Goal: Information Seeking & Learning: Learn about a topic

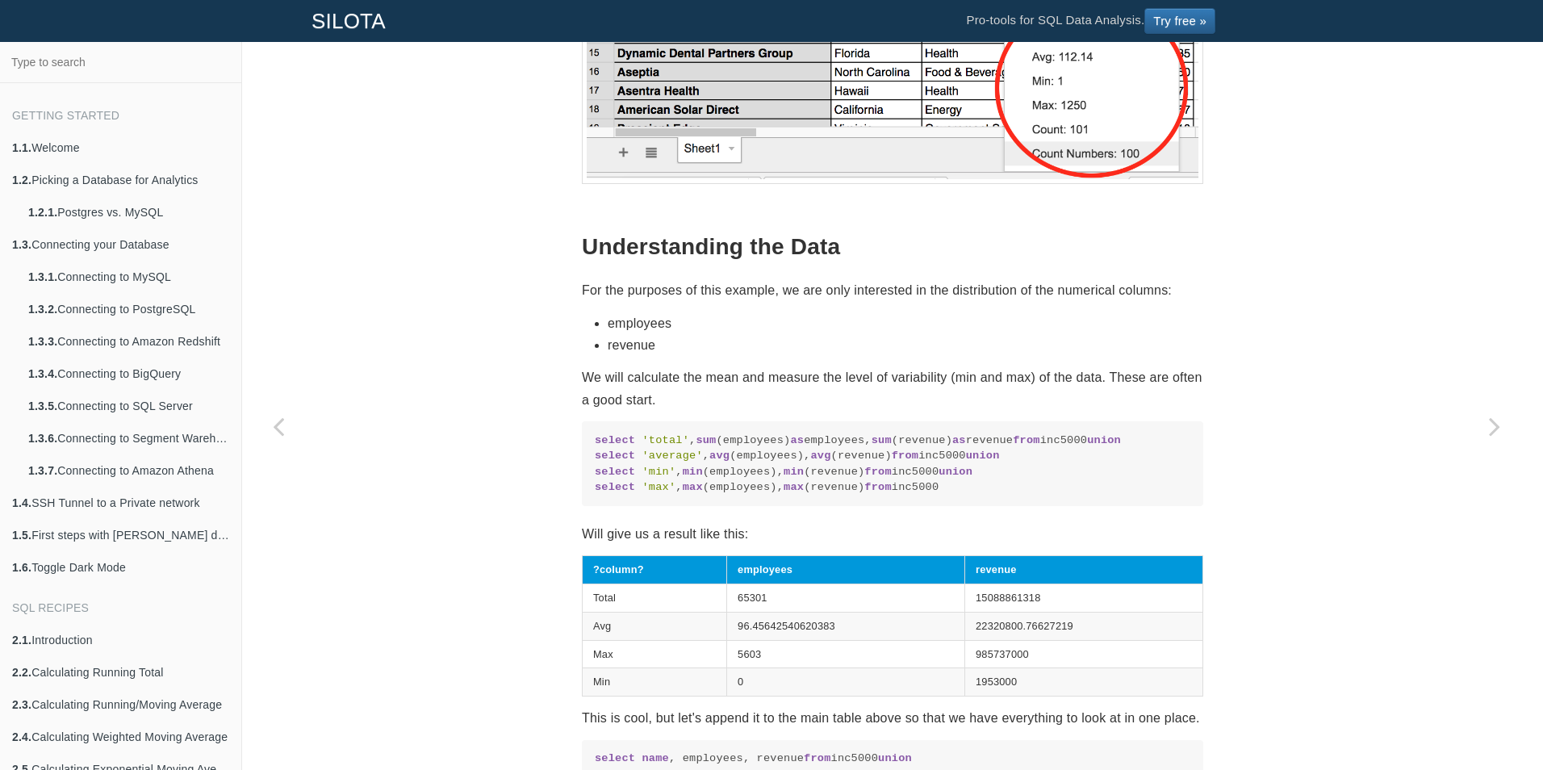
scroll to position [1655, 0]
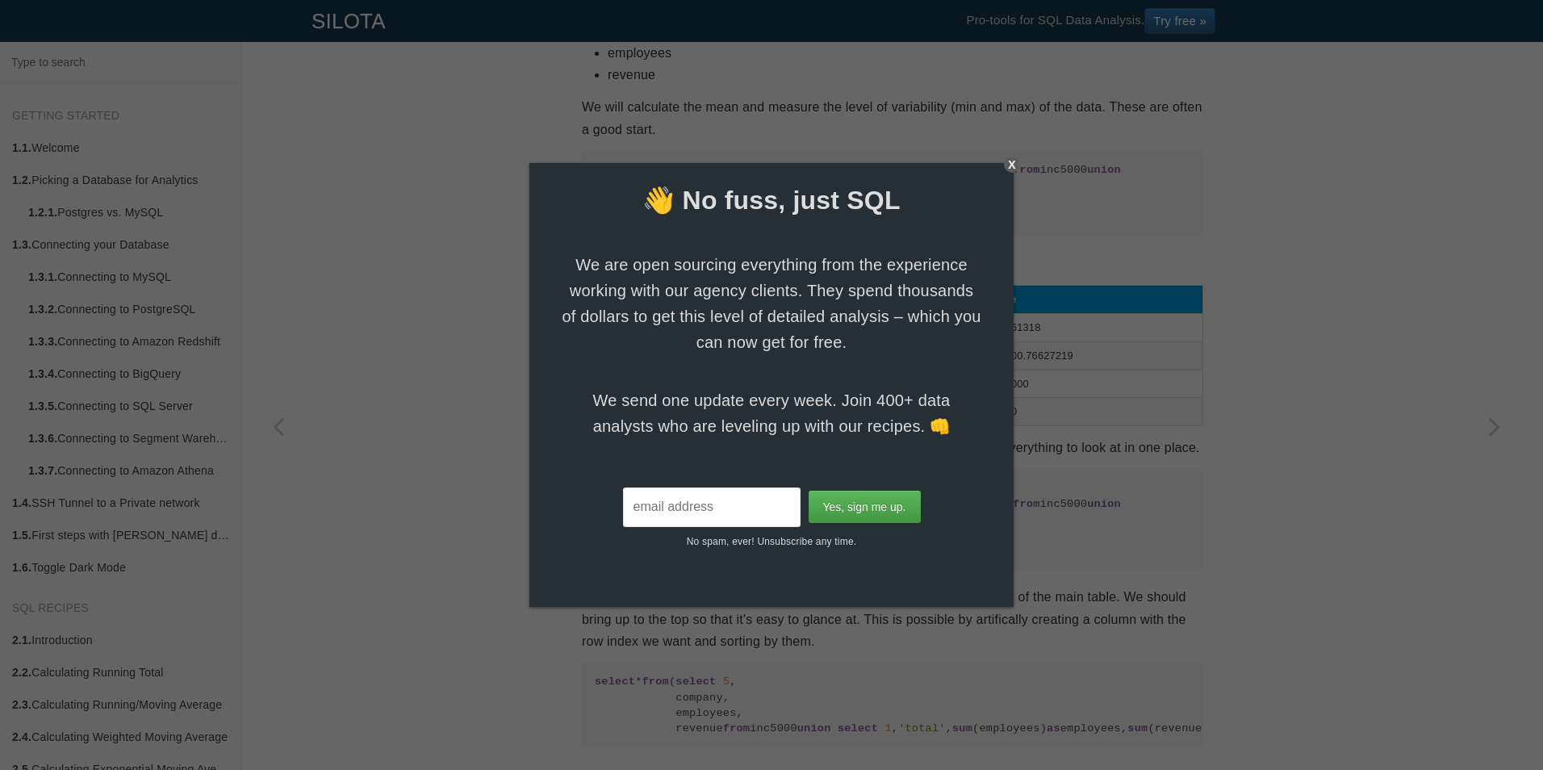
click at [1011, 164] on div "X" at bounding box center [1012, 165] width 16 height 16
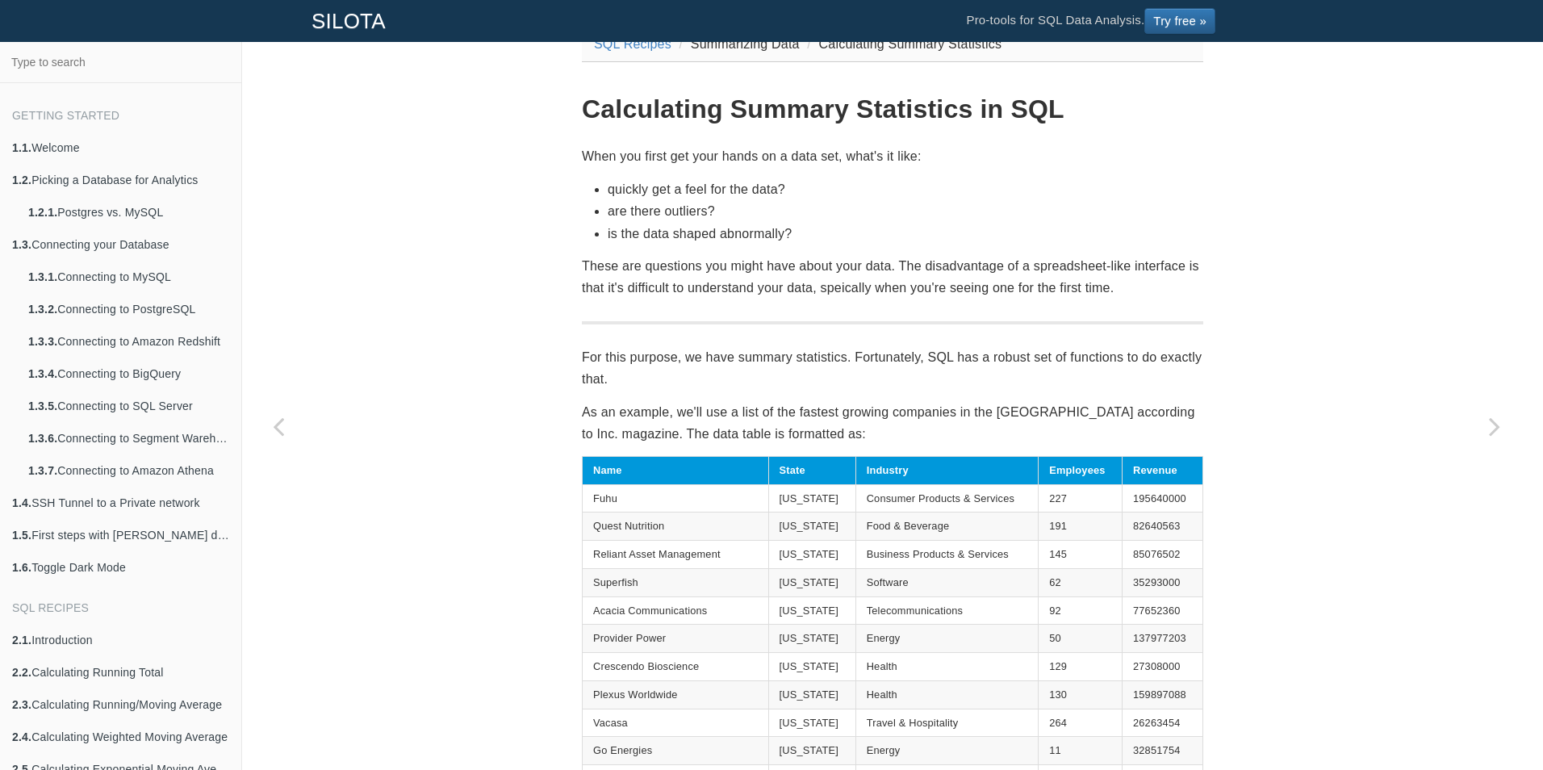
scroll to position [0, 0]
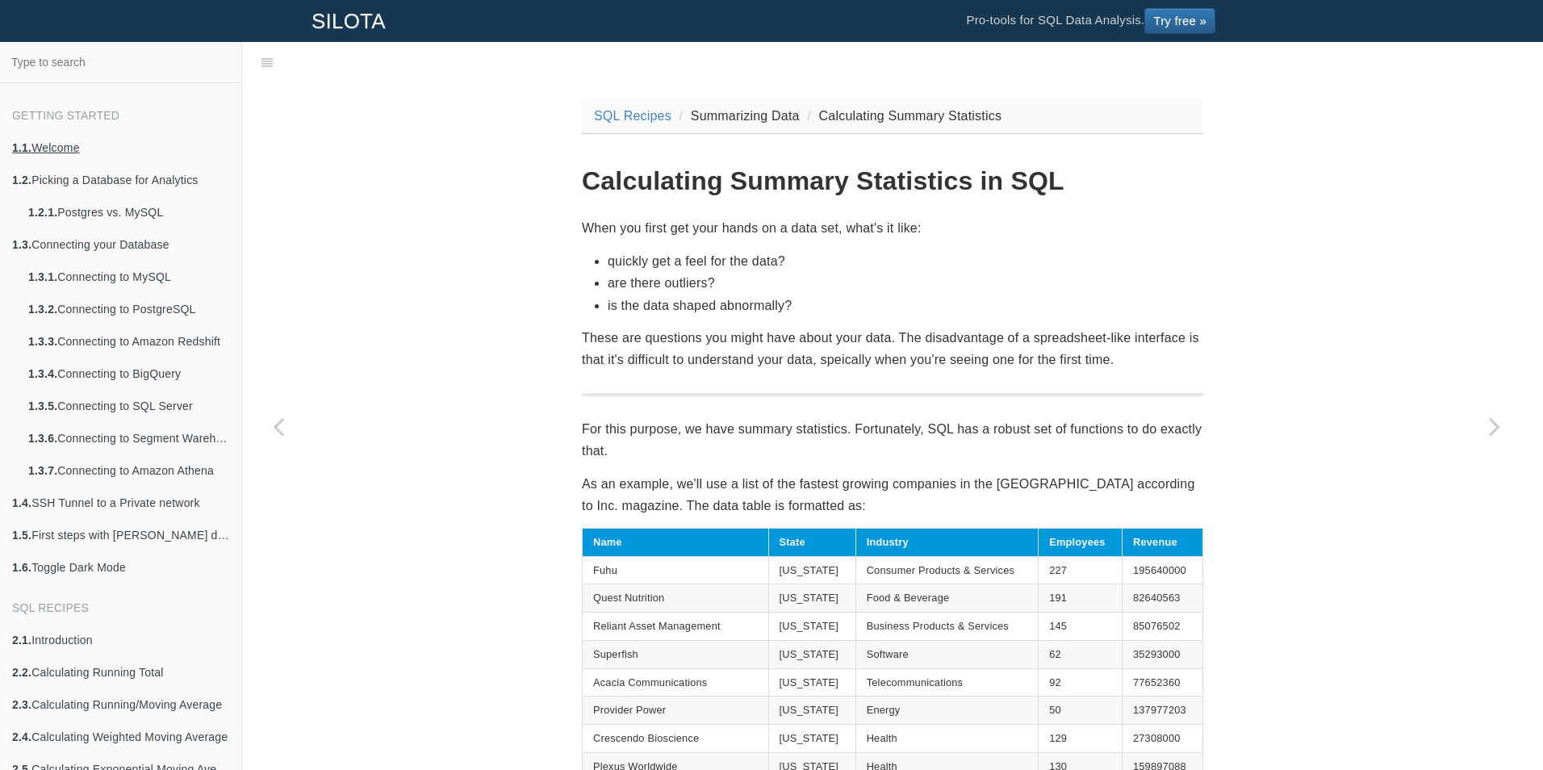
click at [65, 149] on link "1.1. Welcome" at bounding box center [120, 148] width 241 height 32
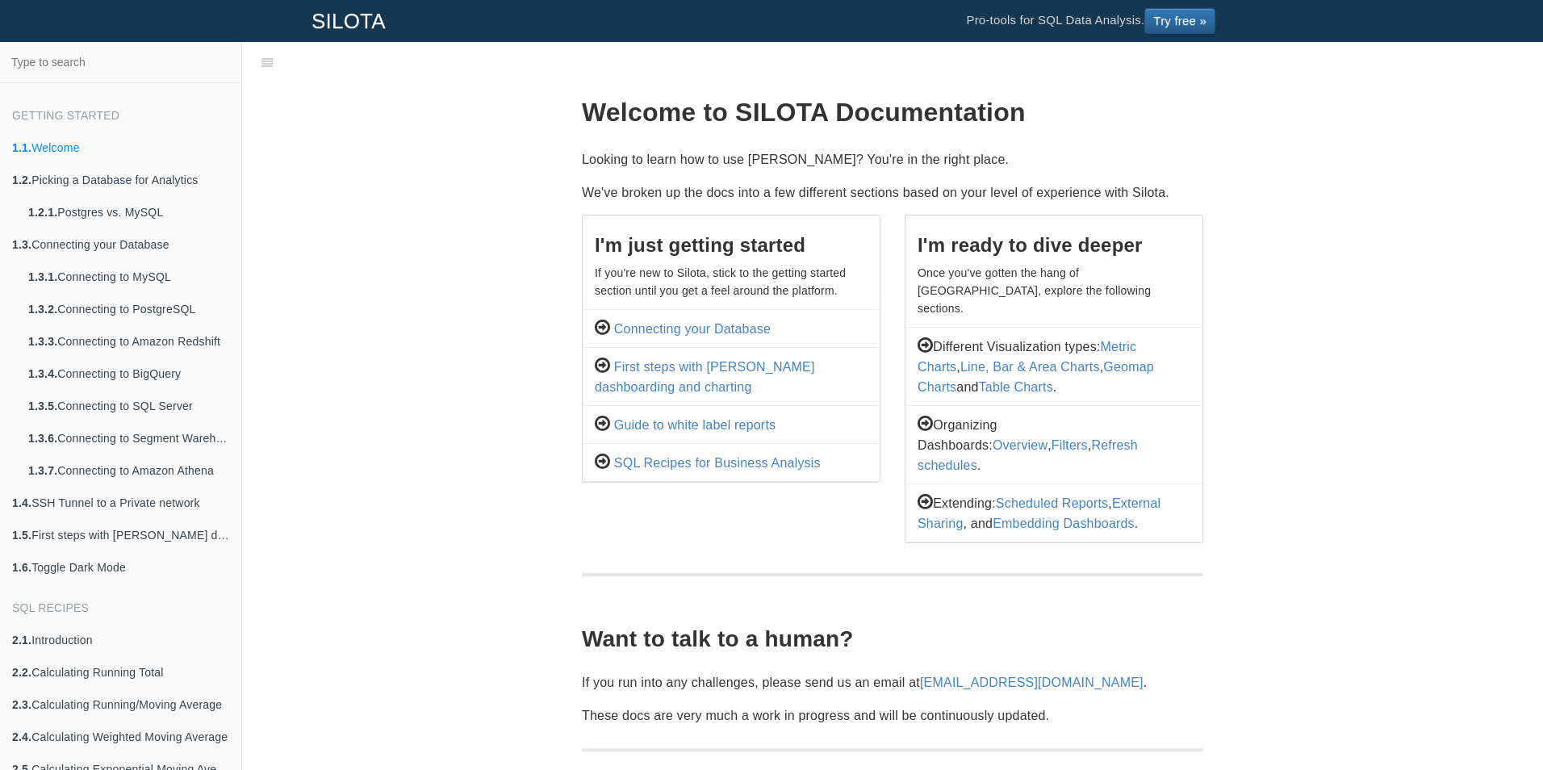
click at [111, 174] on span "1.2. Picking a Database for Analytics" at bounding box center [120, 180] width 241 height 32
click at [93, 182] on span "1.2. Picking a Database for Analytics" at bounding box center [120, 180] width 241 height 32
click at [57, 179] on span "1.2. Picking a Database for Analytics" at bounding box center [120, 180] width 241 height 32
click at [37, 149] on link "1.1. Welcome" at bounding box center [120, 148] width 241 height 32
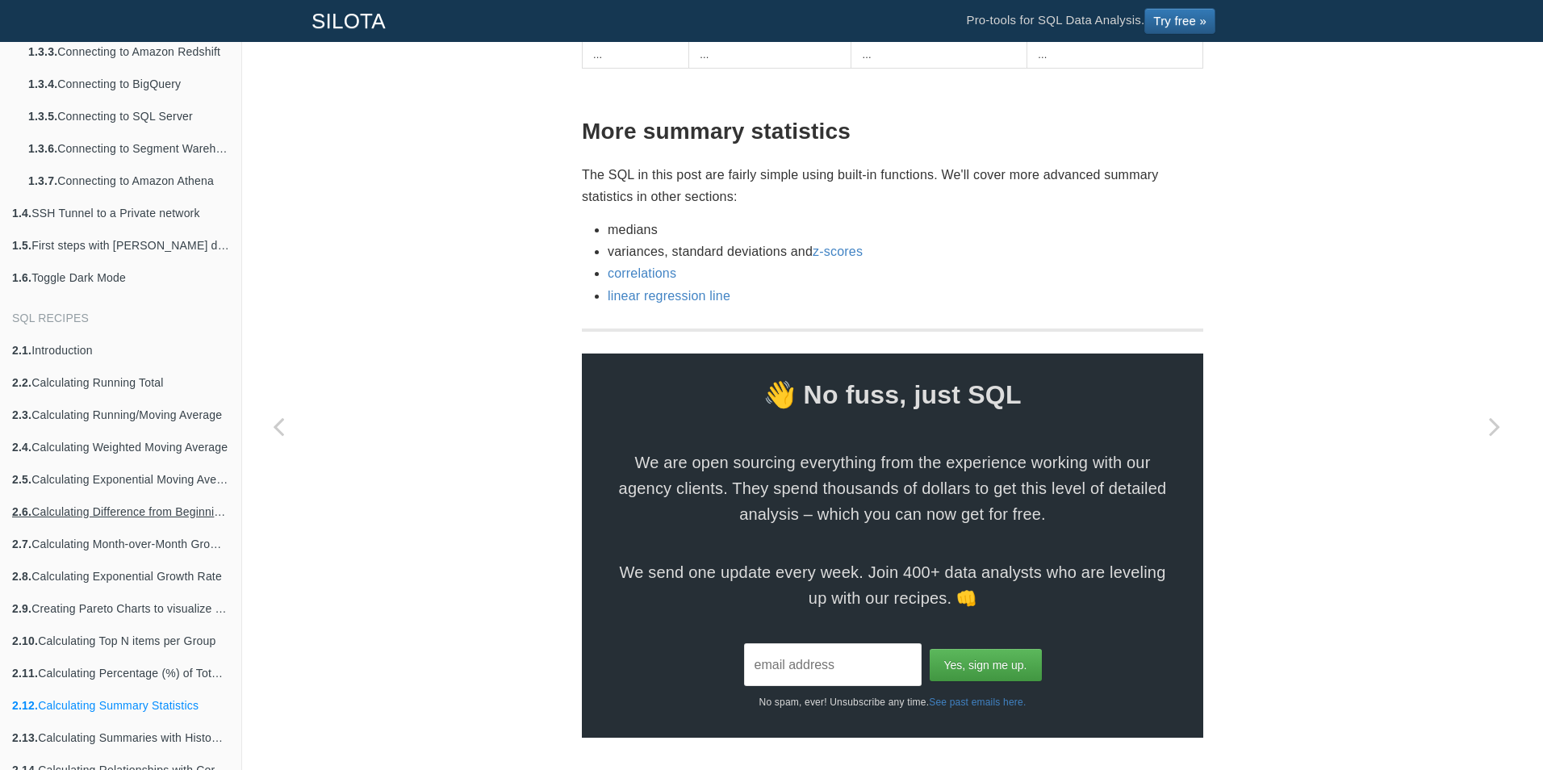
scroll to position [323, 0]
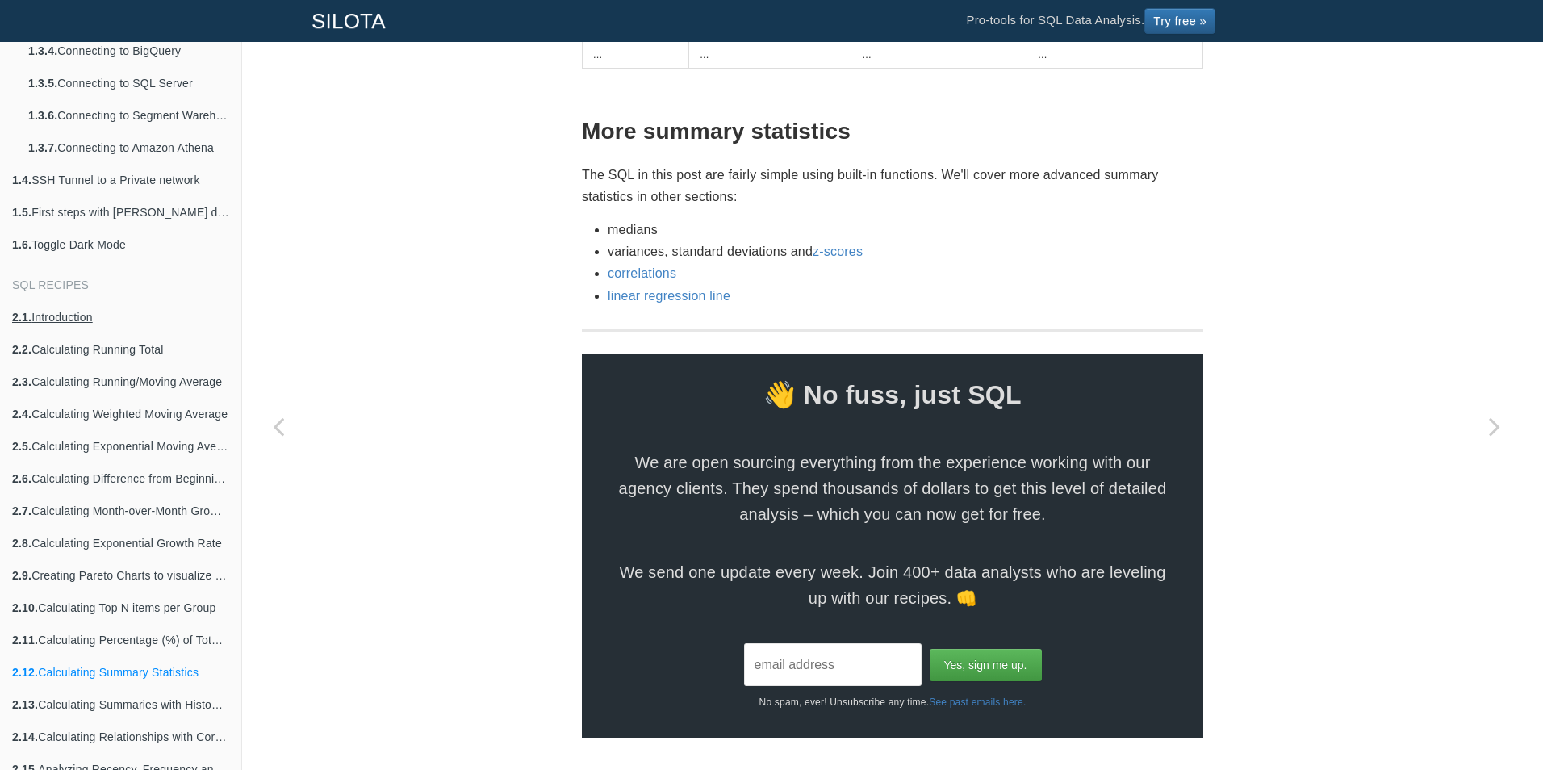
click at [64, 316] on link "2.1. Introduction" at bounding box center [120, 317] width 241 height 32
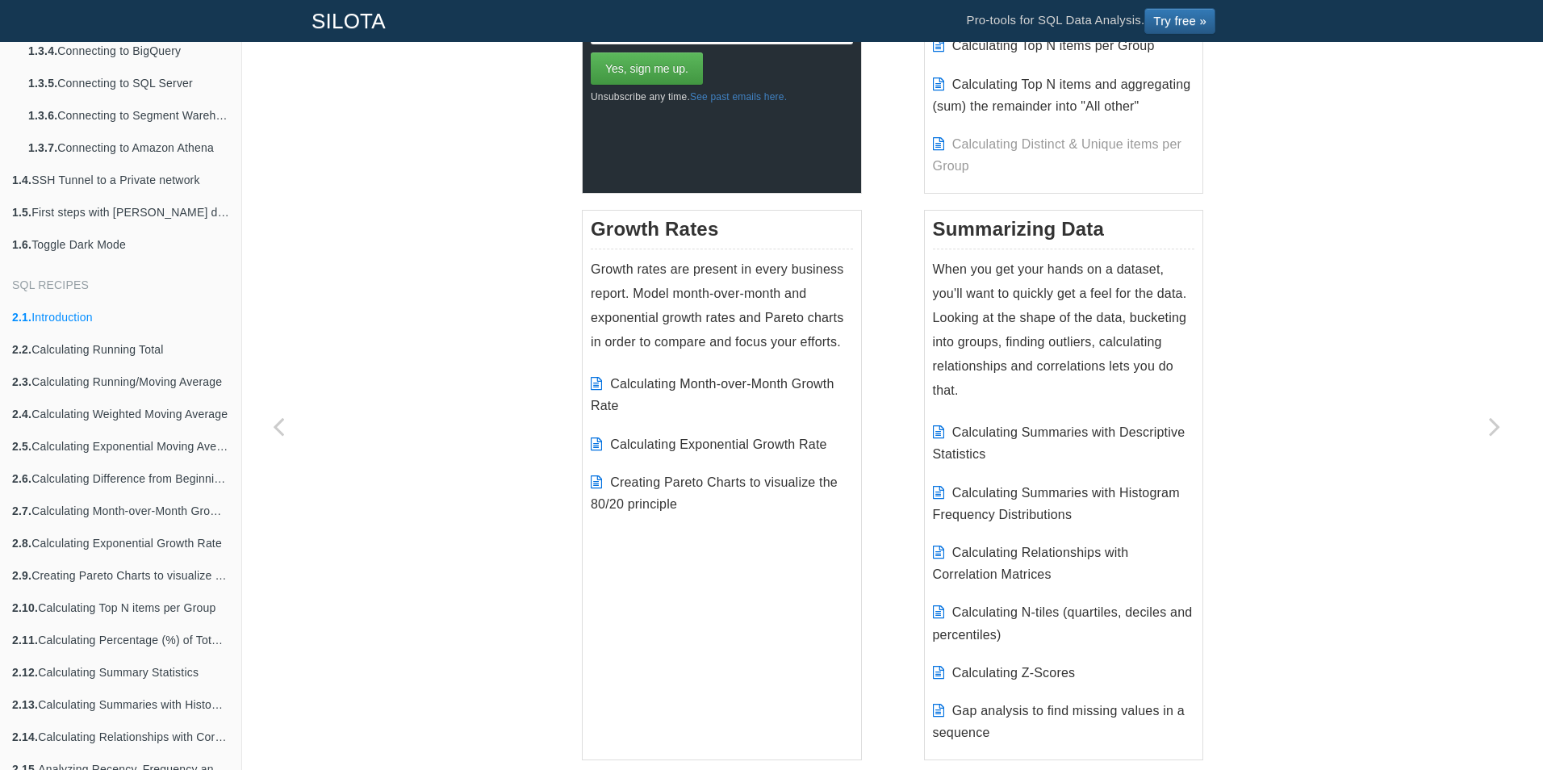
scroll to position [969, 0]
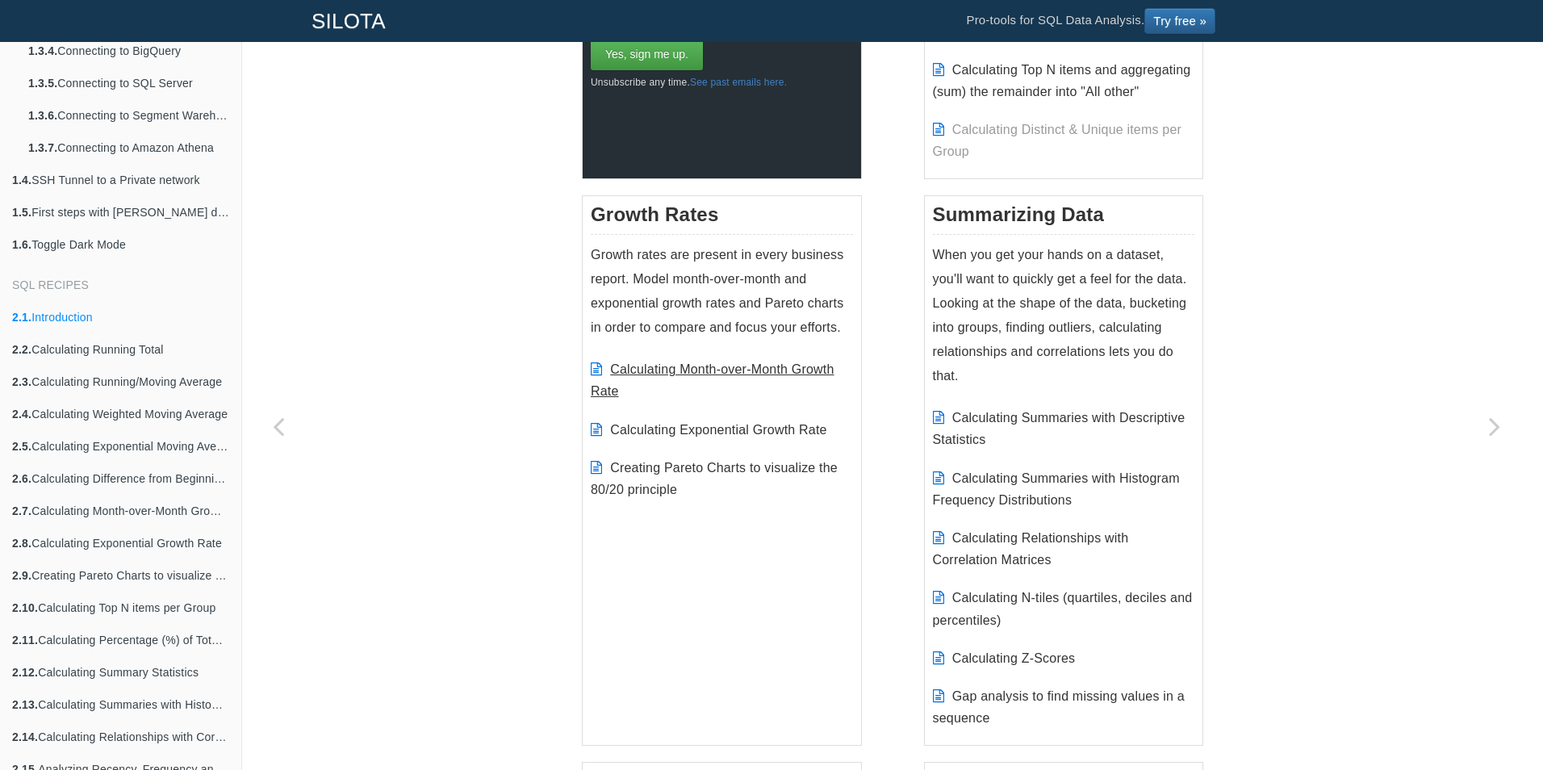
click at [694, 367] on link "Calculating Month-over-Month Growth Rate" at bounding box center [713, 380] width 244 height 36
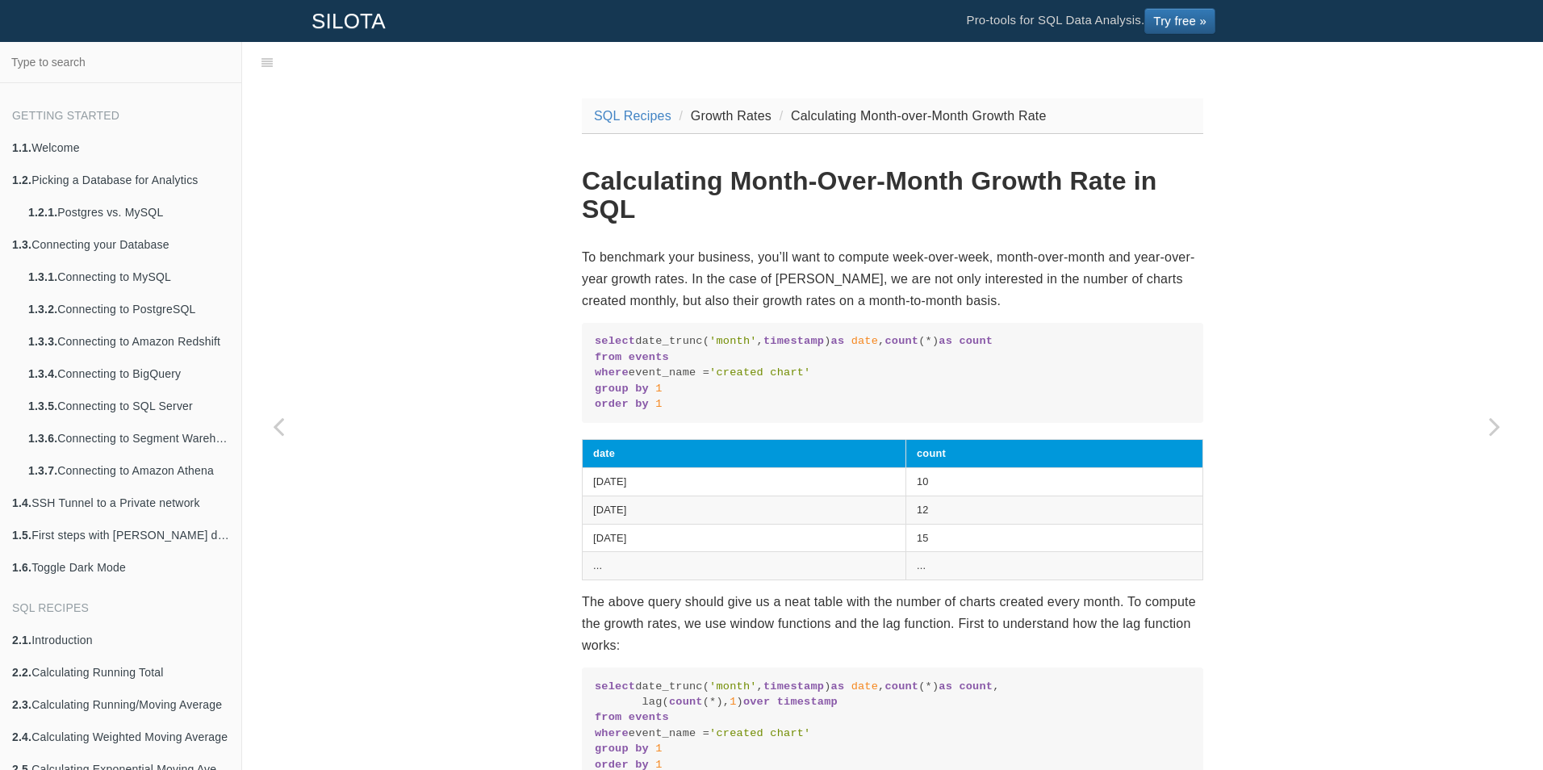
scroll to position [323, 0]
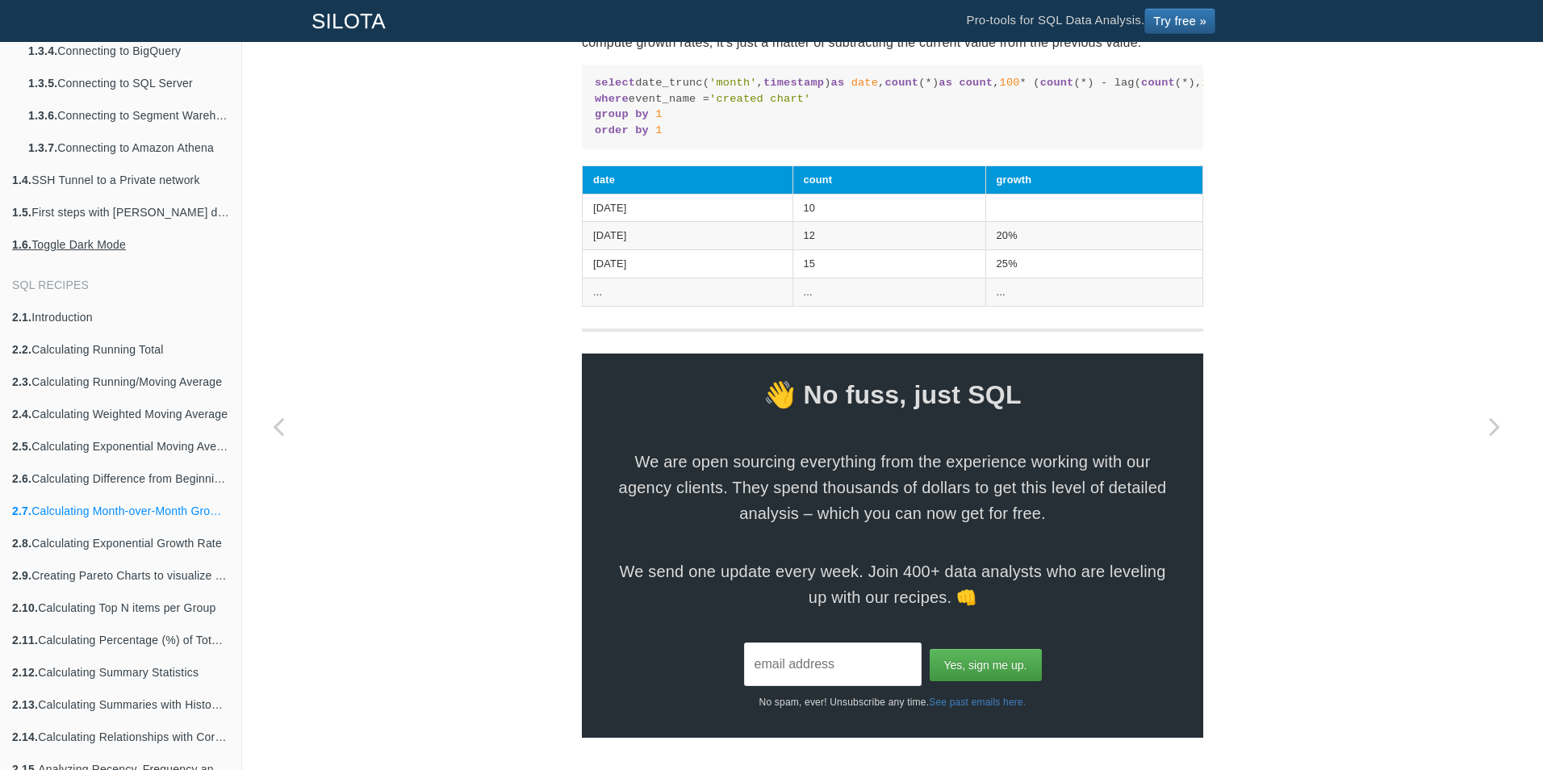
scroll to position [974, 0]
click at [73, 353] on link "2.2. Calculating Running Total" at bounding box center [120, 349] width 241 height 32
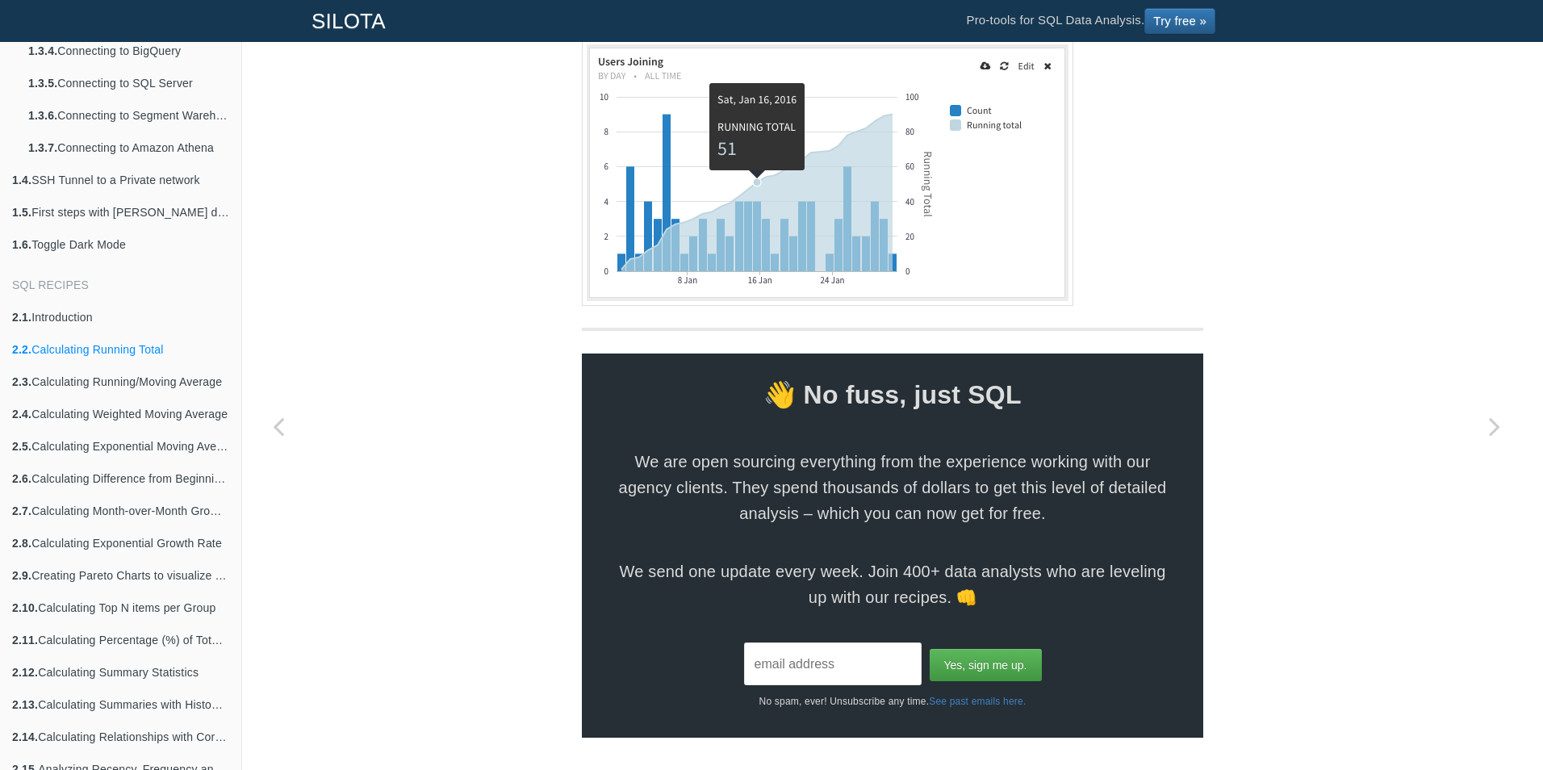
scroll to position [1540, 0]
click at [144, 388] on link "2.3. Calculating Running/Moving Average" at bounding box center [120, 382] width 241 height 32
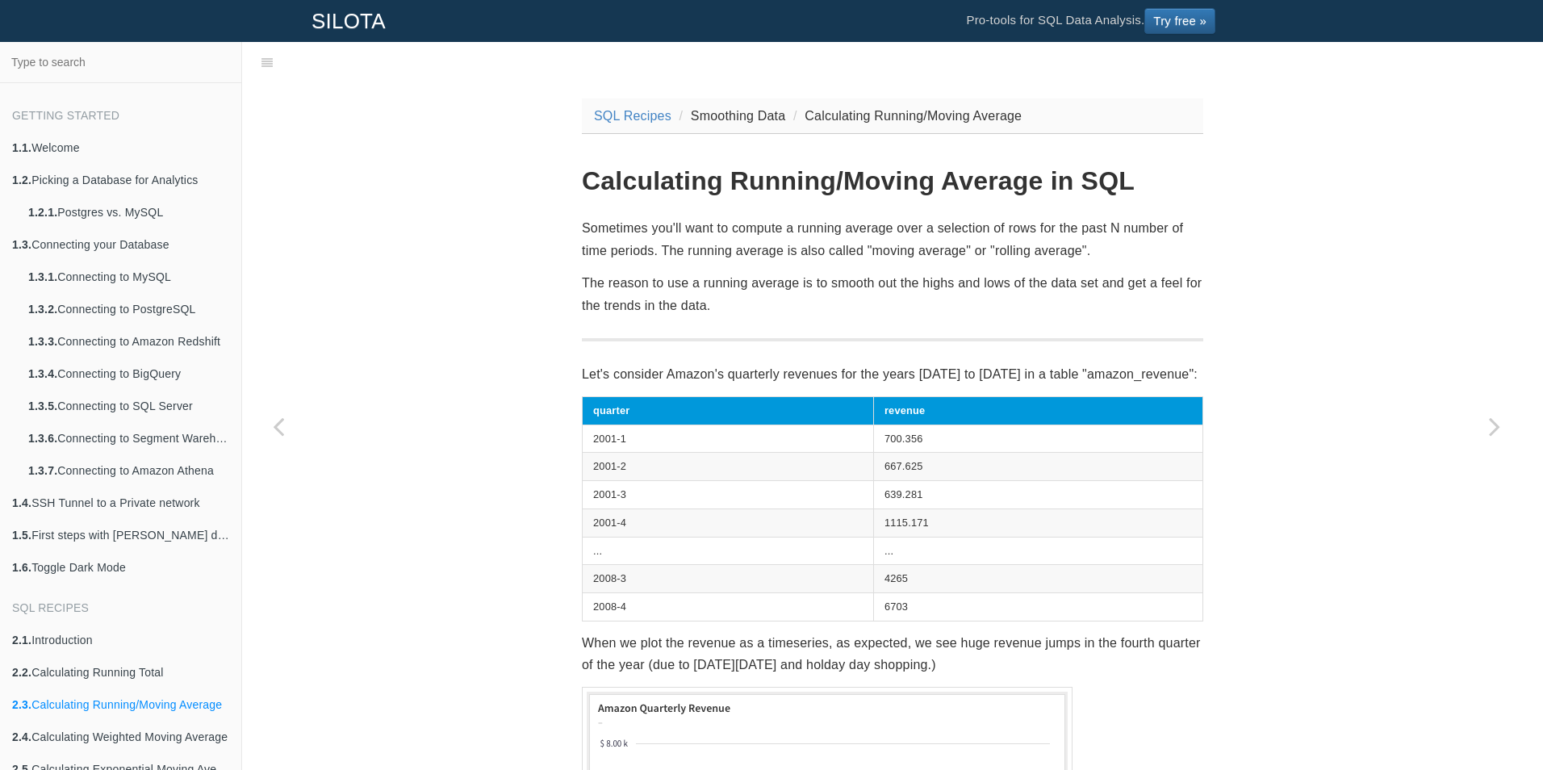
scroll to position [323, 0]
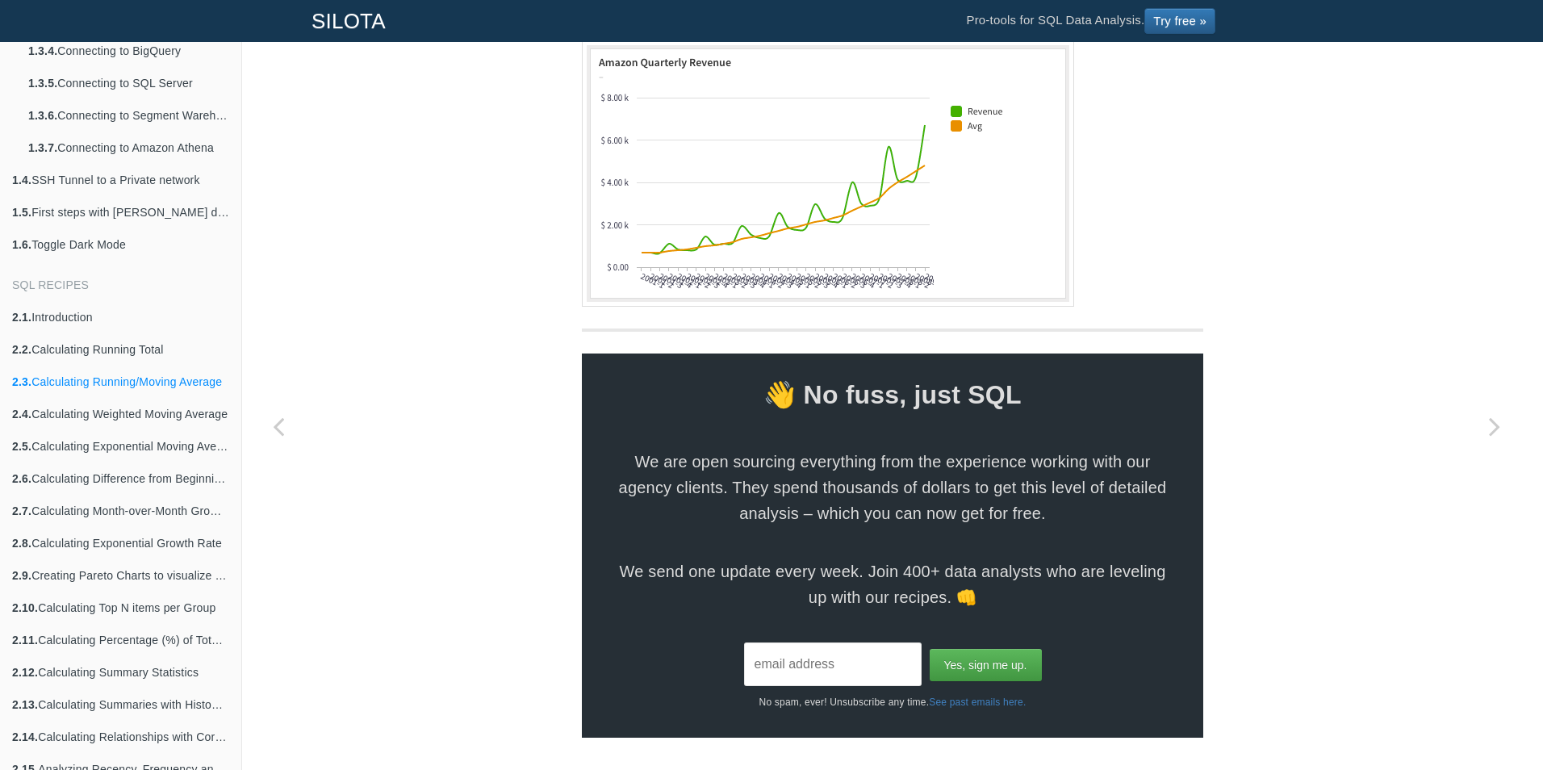
scroll to position [1079, 0]
click at [136, 413] on link "2.4. Calculating Weighted Moving Average" at bounding box center [120, 414] width 241 height 32
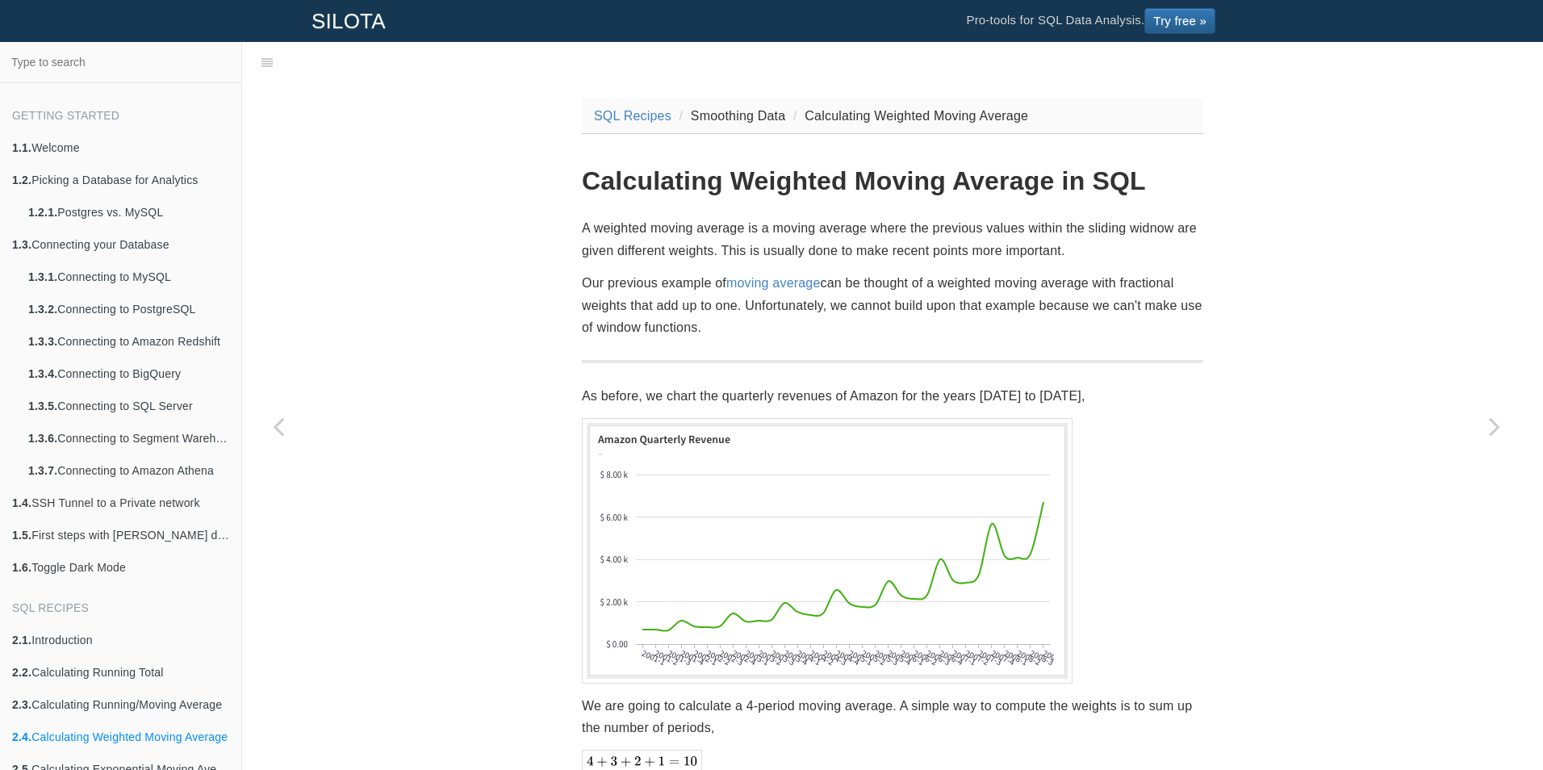
scroll to position [323, 0]
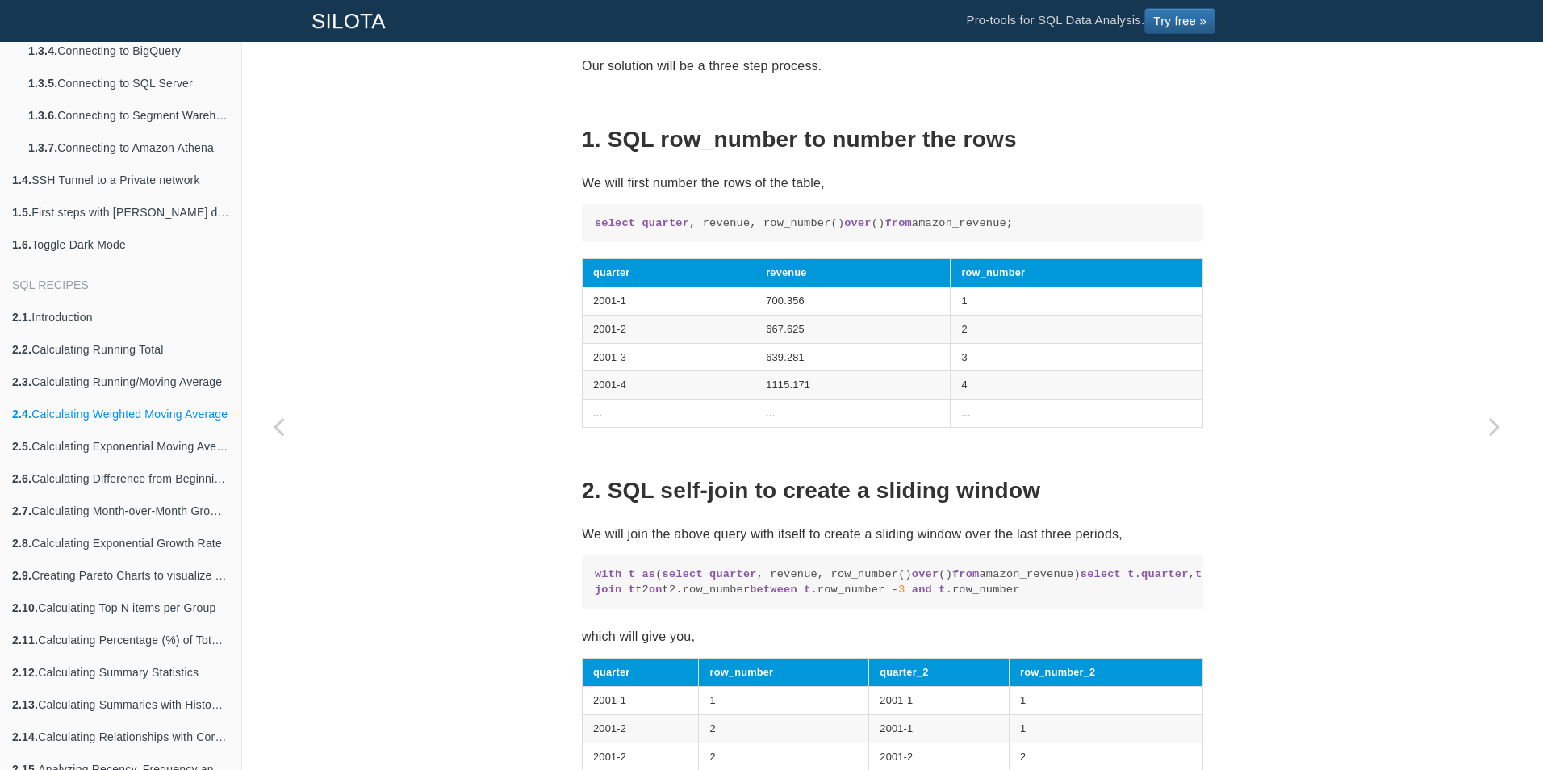
scroll to position [1049, 0]
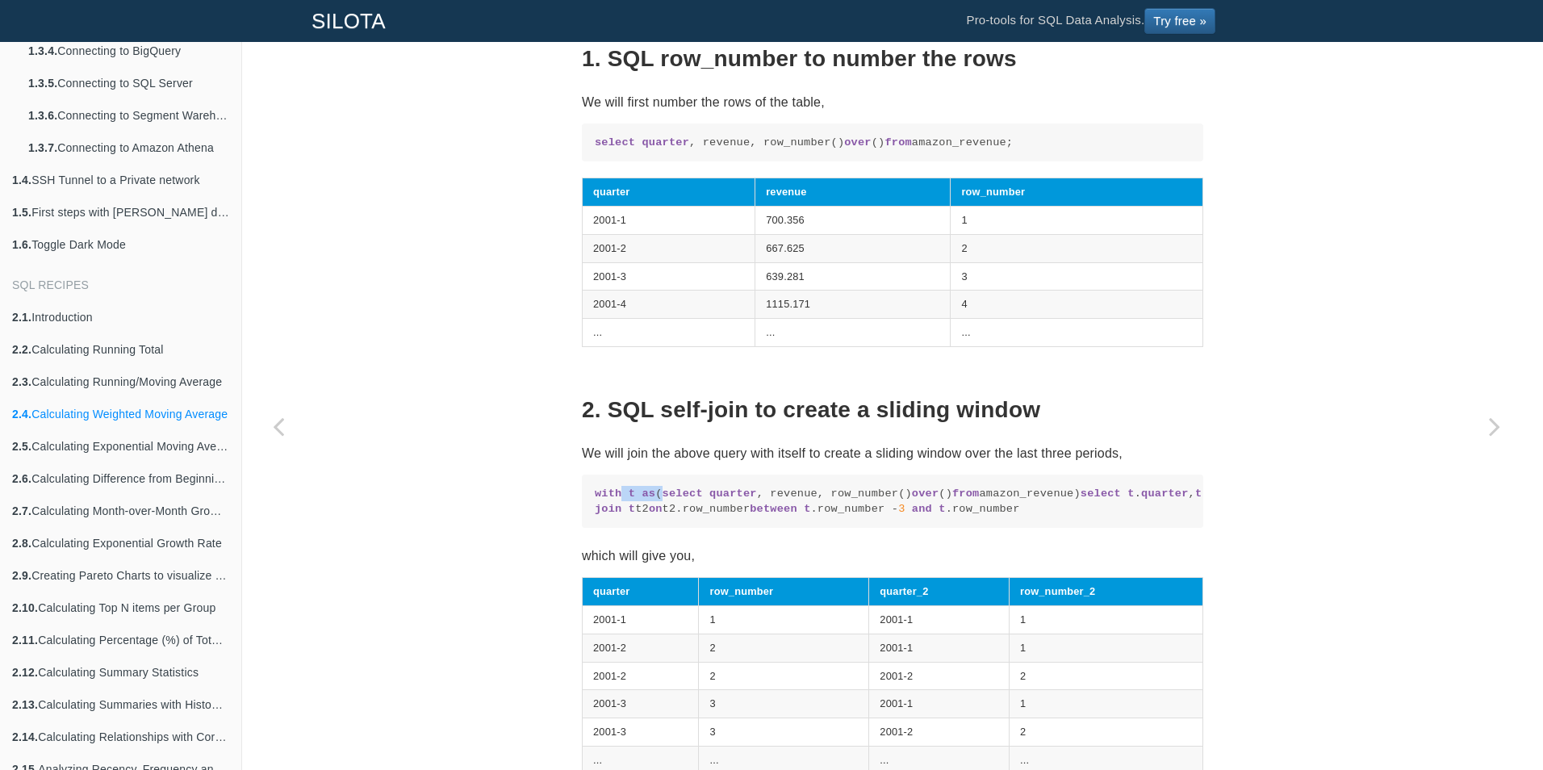
drag, startPoint x: 616, startPoint y: 502, endPoint x: 649, endPoint y: 502, distance: 33.1
click at [649, 502] on code "with t as ( select quarter , revenue, row_number() over () from amazon_revenue)…" at bounding box center [893, 501] width 596 height 31
drag, startPoint x: 649, startPoint y: 502, endPoint x: 721, endPoint y: 538, distance: 80.5
click at [721, 517] on code "with t as ( select quarter , revenue, row_number() over () from amazon_revenue)…" at bounding box center [893, 501] width 596 height 31
drag, startPoint x: 721, startPoint y: 538, endPoint x: 595, endPoint y: 543, distance: 126.0
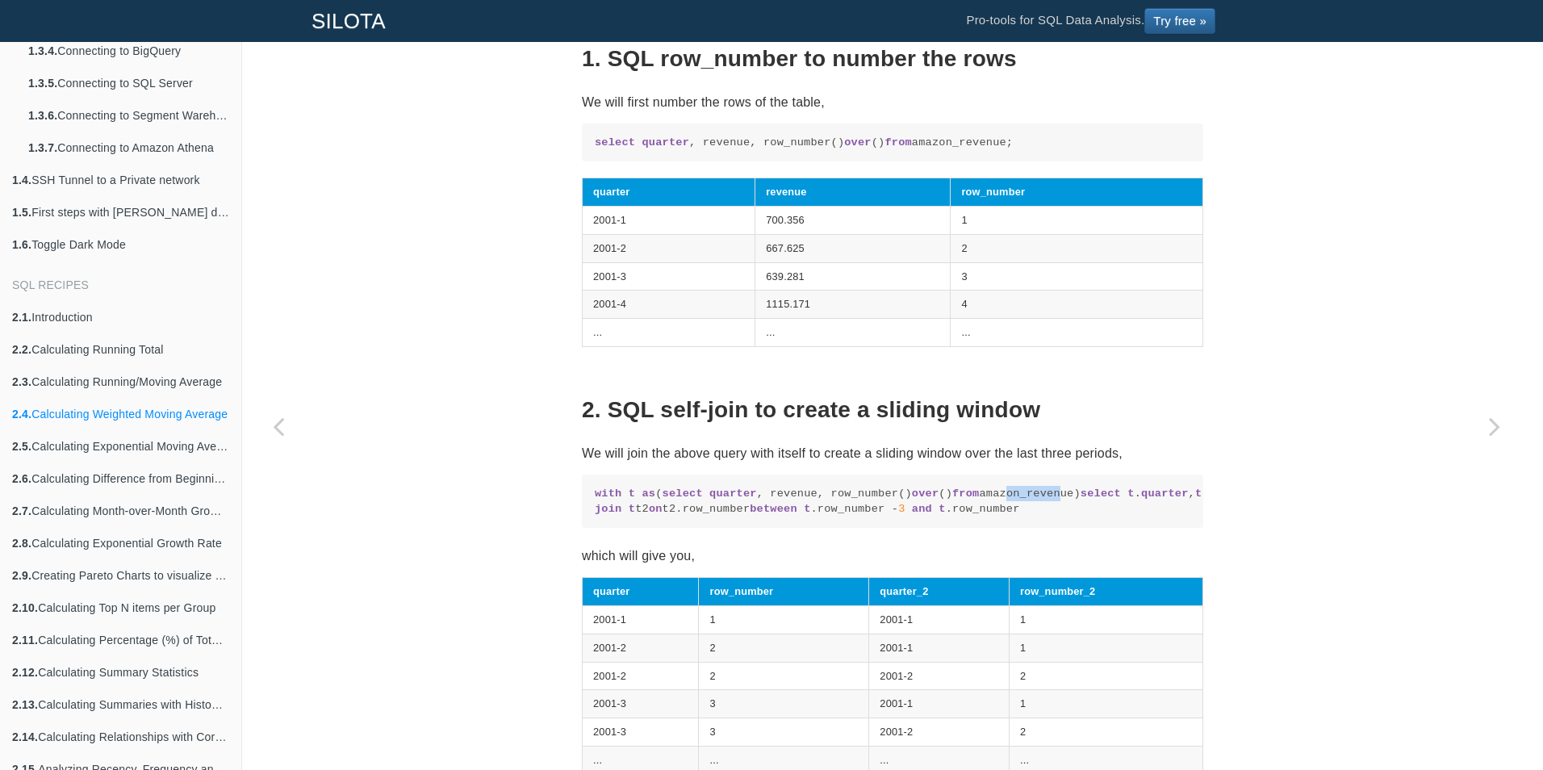
click at [595, 517] on code "with t as ( select quarter , revenue, row_number() over () from amazon_revenue)…" at bounding box center [893, 501] width 596 height 31
drag, startPoint x: 595, startPoint y: 543, endPoint x: 685, endPoint y: 565, distance: 92.2
click at [686, 517] on code "with t as ( select quarter , revenue, row_number() over () from amazon_revenue)…" at bounding box center [893, 501] width 596 height 31
click at [685, 517] on code "with t as ( select quarter , revenue, row_number() over () from amazon_revenue)…" at bounding box center [893, 501] width 596 height 31
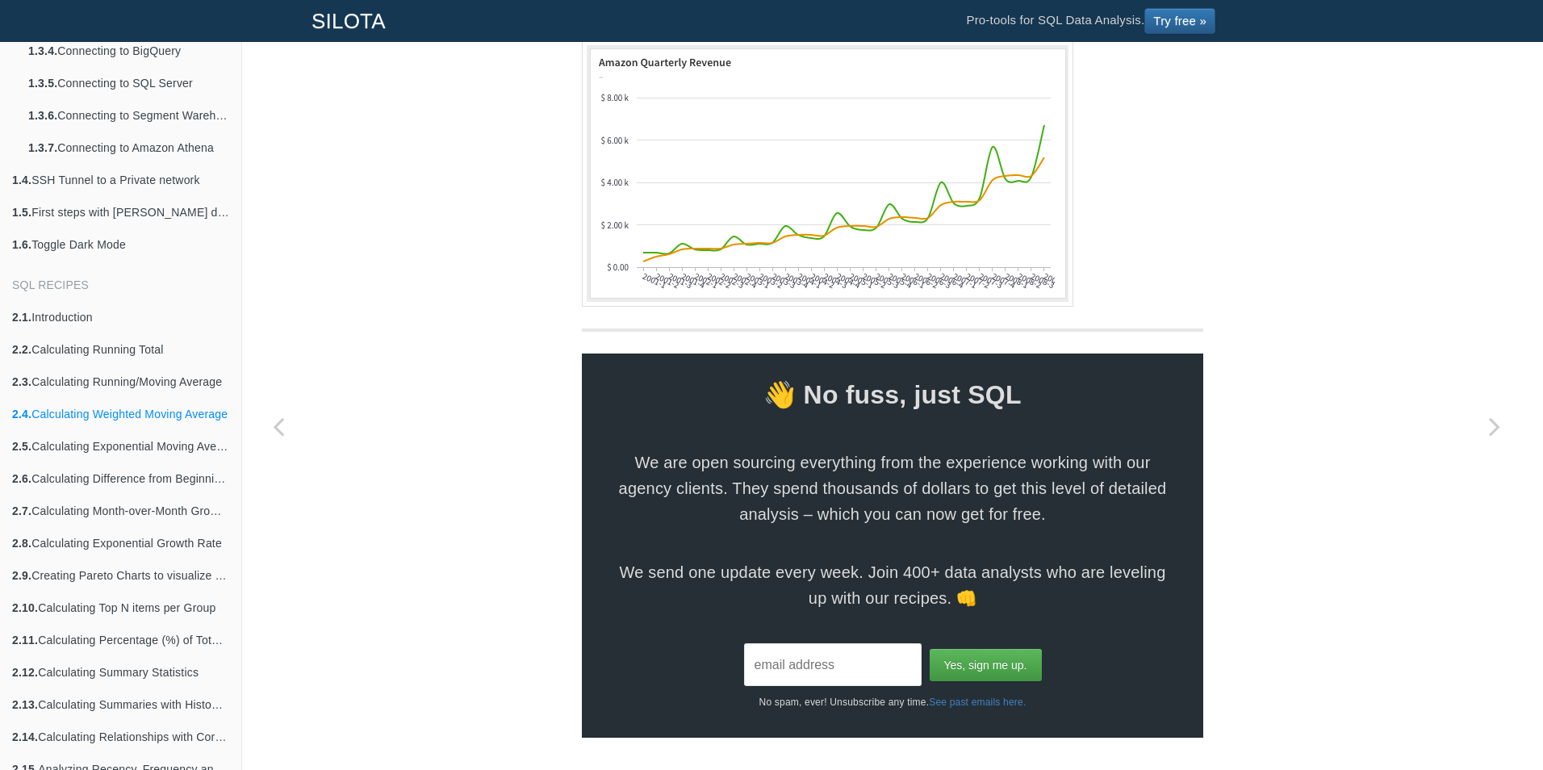
scroll to position [1985, 0]
